Goal: Transaction & Acquisition: Purchase product/service

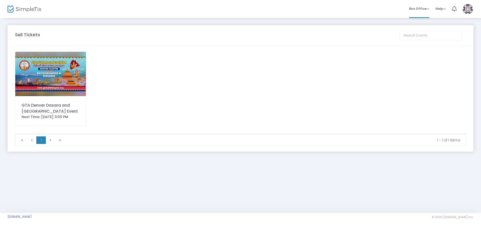
click at [43, 78] on img at bounding box center [50, 74] width 71 height 44
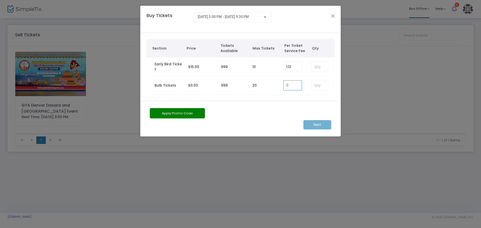
click at [300, 86] on input "0" at bounding box center [292, 86] width 18 height 10
click at [292, 85] on input "2" at bounding box center [292, 86] width 18 height 10
type input "0.00"
click at [330, 15] on button "Close" at bounding box center [332, 16] width 7 height 7
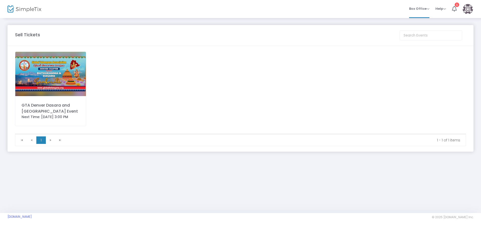
click at [60, 91] on img at bounding box center [50, 74] width 71 height 44
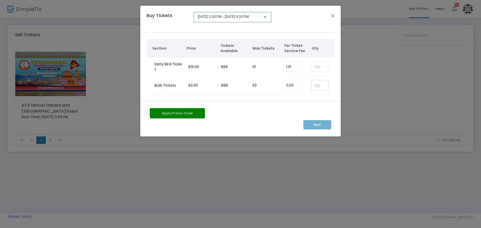
click at [321, 88] on input at bounding box center [319, 86] width 17 height 10
type input "2"
click at [318, 125] on m-button "Next" at bounding box center [317, 124] width 28 height 9
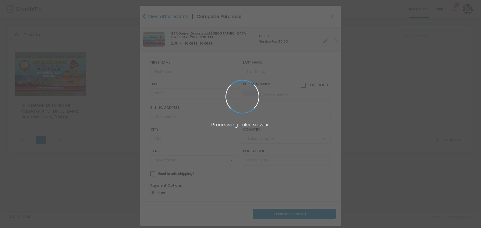
type input "United States"
type input "Colorado"
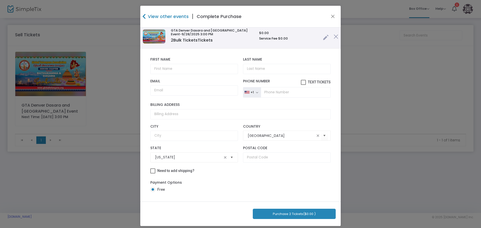
scroll to position [4, 0]
click at [172, 68] on input "text" at bounding box center [194, 68] width 88 height 10
type input "sushanth"
type input "gourneni"
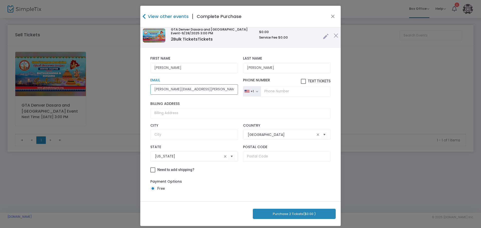
type input "sushanth.gourneni@gmail.com"
click at [280, 214] on button "Purchase 2 Tickets ($0.00 )" at bounding box center [294, 214] width 83 height 10
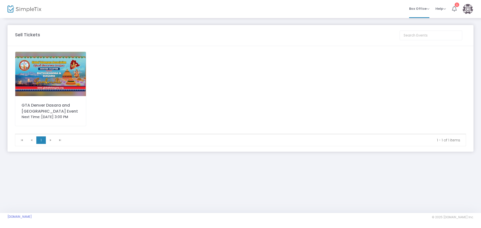
click at [455, 9] on icon at bounding box center [454, 9] width 5 height 6
